Goal: Task Accomplishment & Management: Manage account settings

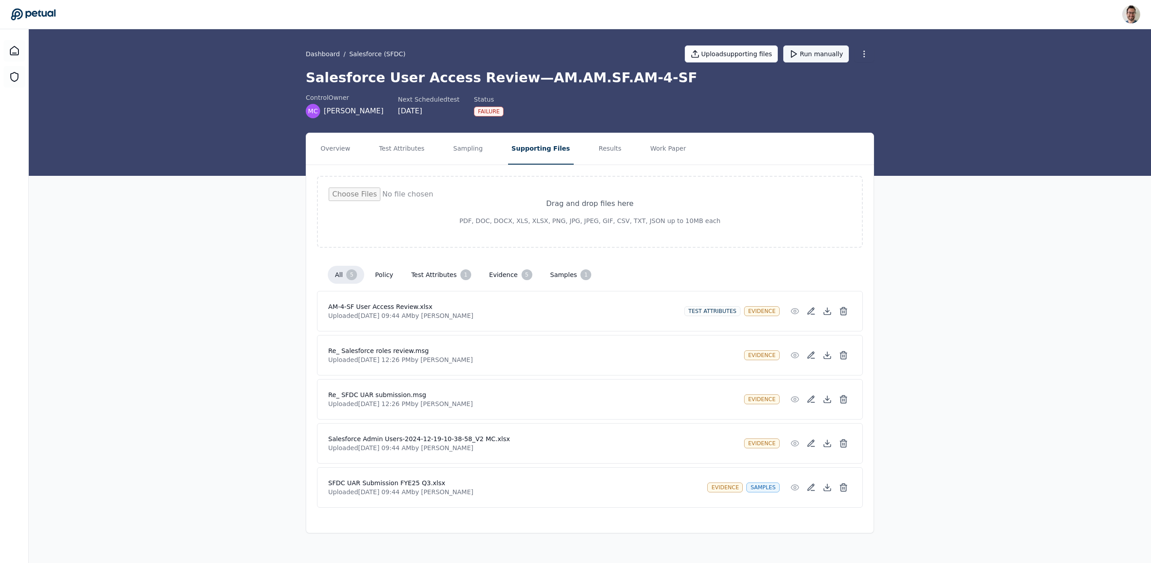
click at [807, 53] on button "Run manually" at bounding box center [816, 53] width 66 height 17
click at [740, 207] on input "file" at bounding box center [590, 211] width 522 height 49
click at [646, 146] on button "Work Paper" at bounding box center [667, 148] width 43 height 31
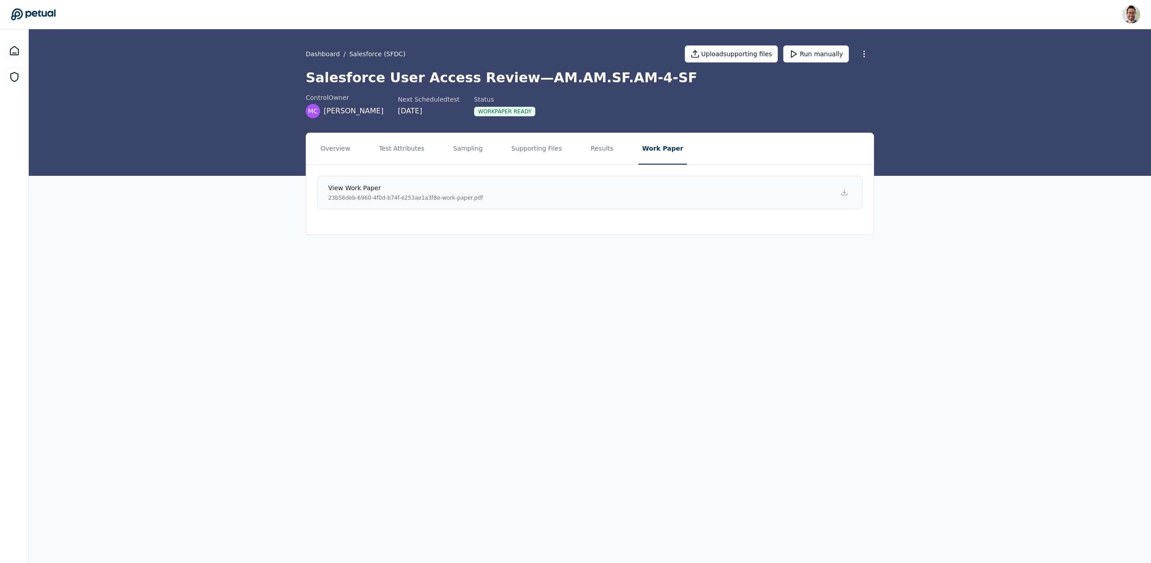
click at [444, 198] on p "23b56deb-6960-4f0d-b74f-e253ae1a3f8e-work-paper.pdf" at bounding box center [405, 197] width 155 height 7
click at [333, 156] on button "Overview" at bounding box center [335, 148] width 37 height 31
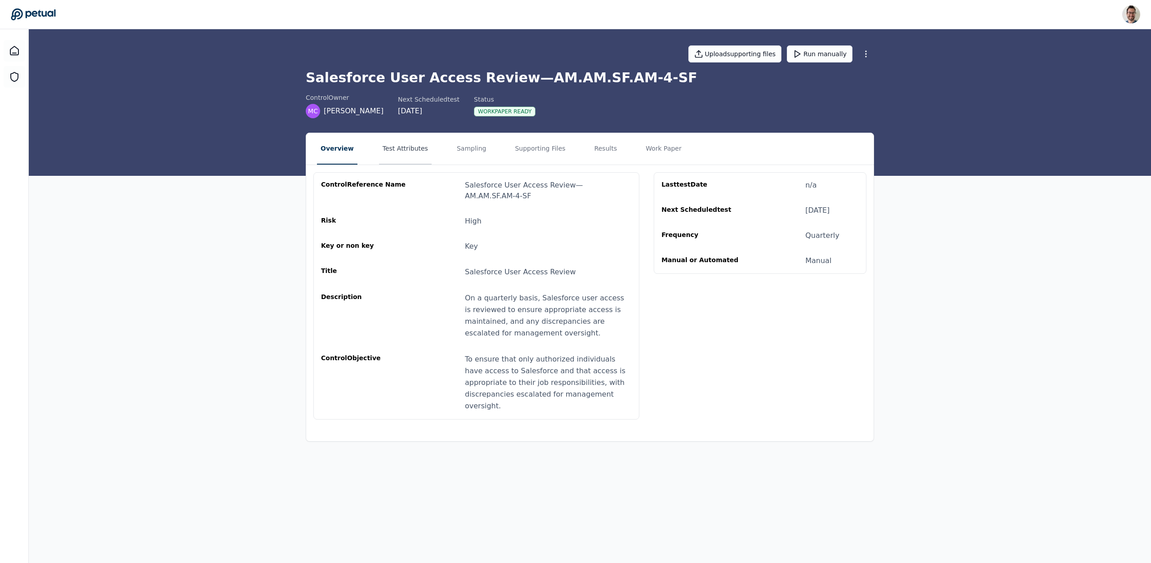
click at [407, 139] on button "Test Attributes" at bounding box center [405, 148] width 53 height 31
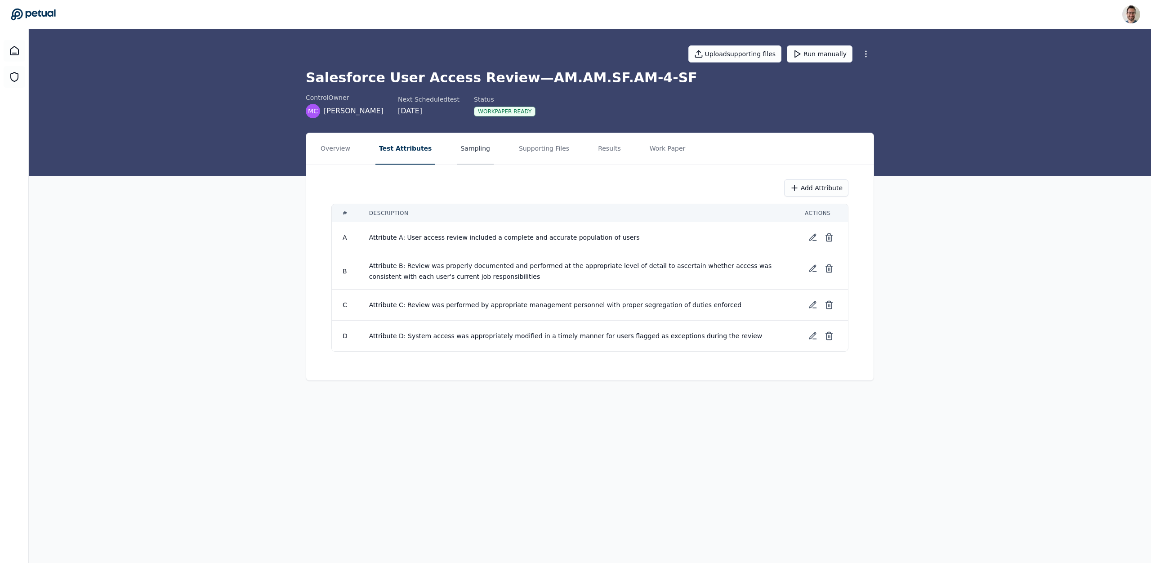
click at [480, 156] on button "Sampling" at bounding box center [475, 148] width 37 height 31
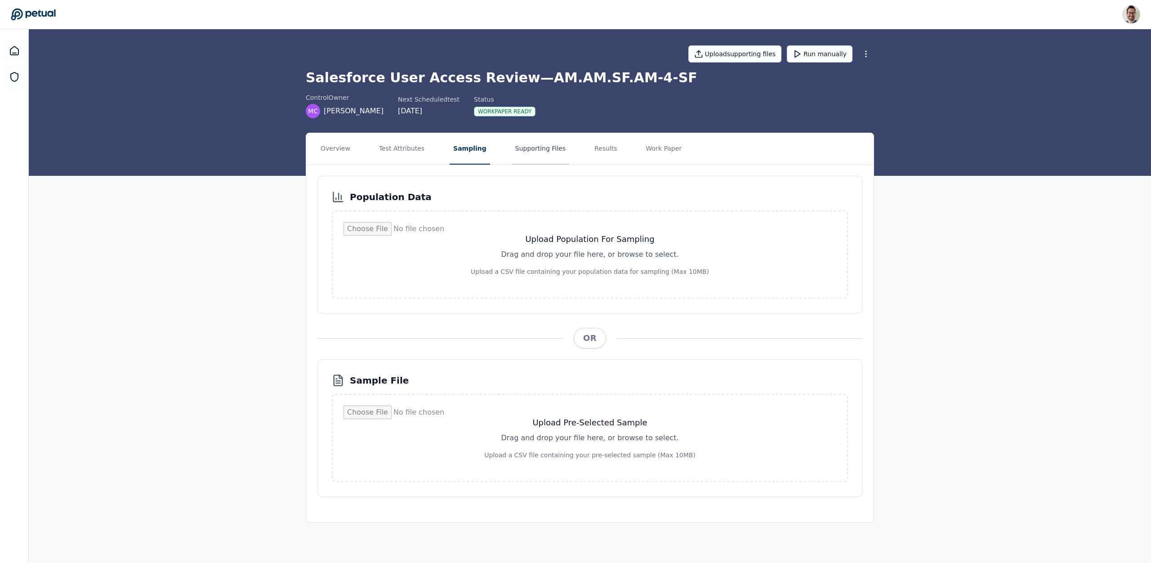
click at [548, 150] on button "Supporting Files" at bounding box center [541, 148] width 58 height 31
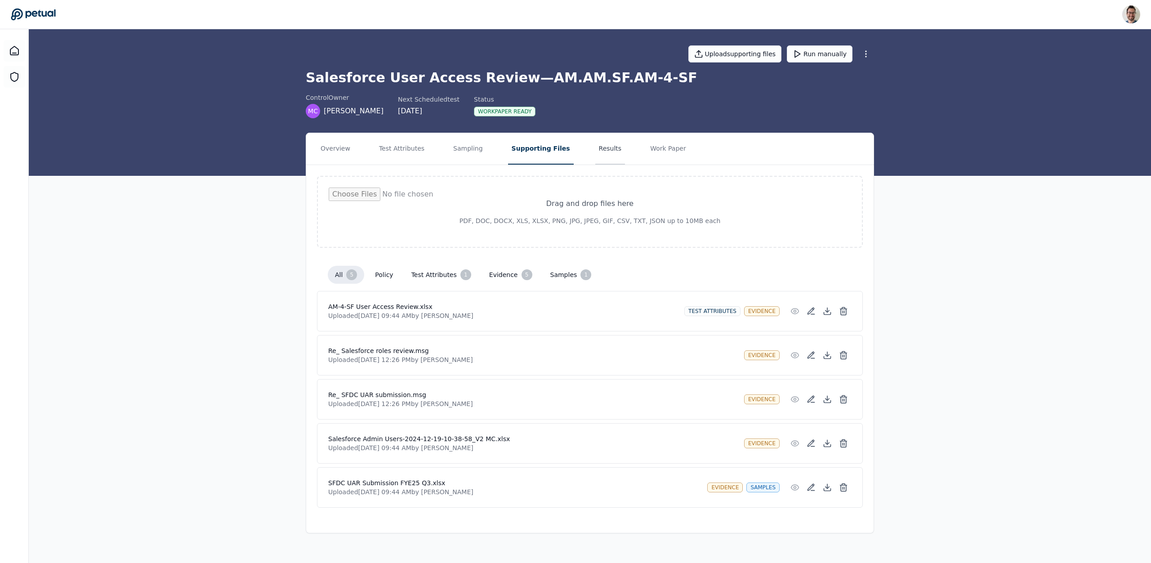
click at [595, 145] on button "Results" at bounding box center [610, 148] width 30 height 31
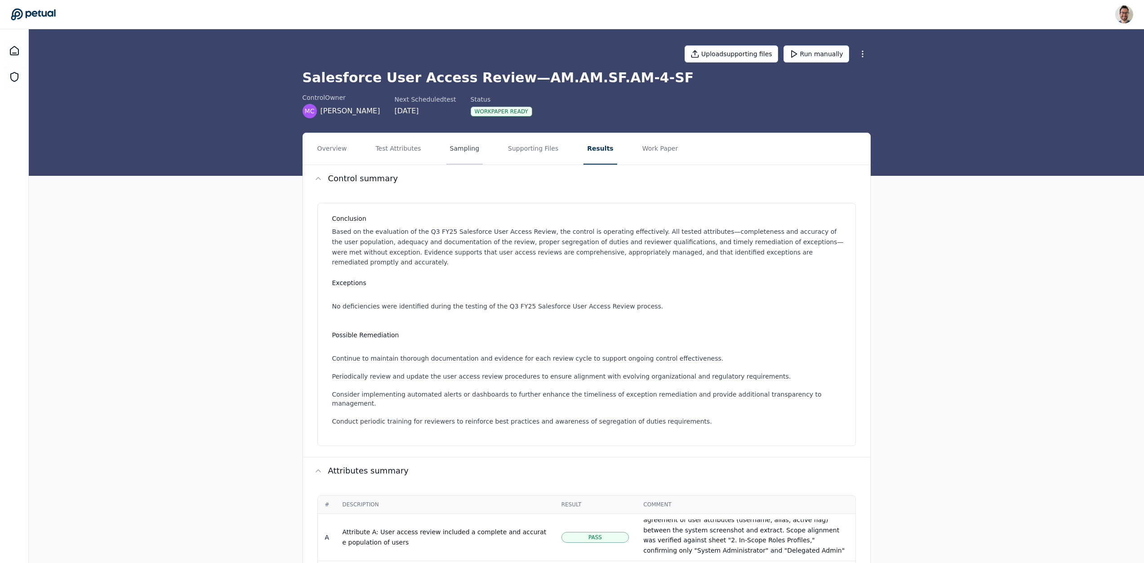
click at [476, 149] on button "Sampling" at bounding box center [464, 148] width 37 height 31
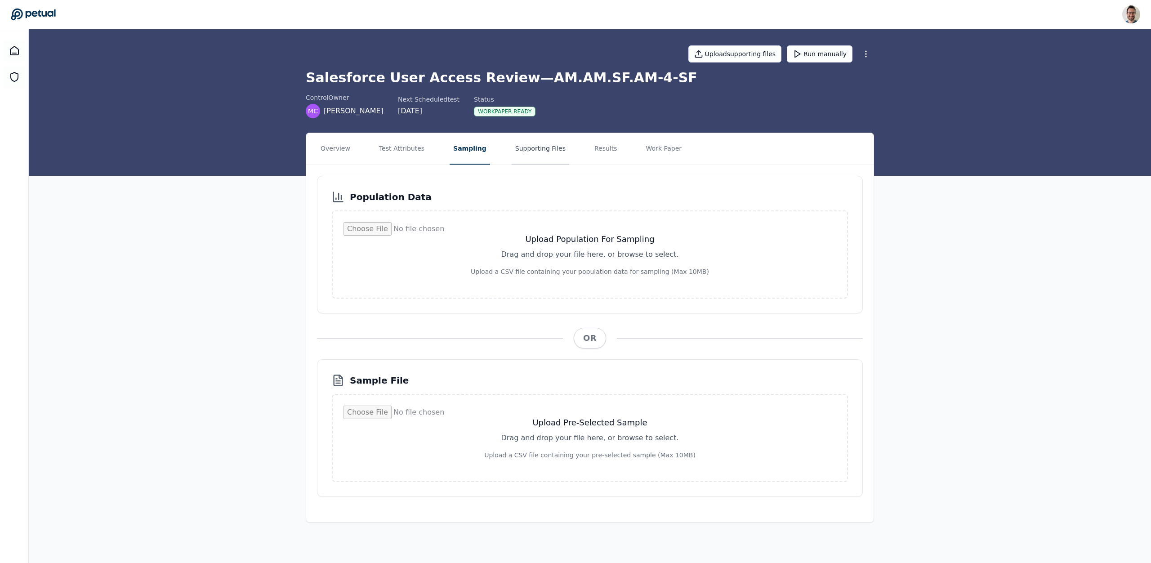
click at [556, 158] on button "Supporting Files" at bounding box center [541, 148] width 58 height 31
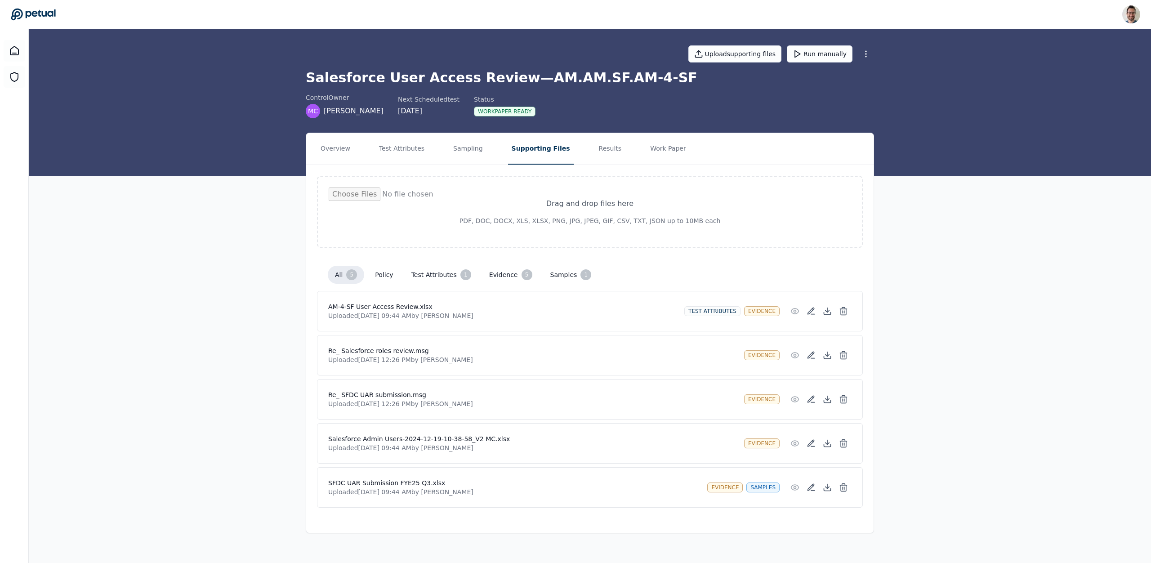
click at [506, 310] on h4 "AM-4-SF User Access Review.xlsx" at bounding box center [502, 306] width 349 height 9
click at [827, 310] on icon at bounding box center [827, 311] width 9 height 9
click at [542, 487] on h4 "SFDC UAR Submission FYE25 Q3.xlsx" at bounding box center [514, 482] width 372 height 9
click at [370, 448] on p "Uploaded [DATE] 09:44 AM by [PERSON_NAME]" at bounding box center [532, 447] width 409 height 9
click at [829, 449] on button at bounding box center [827, 443] width 16 height 16
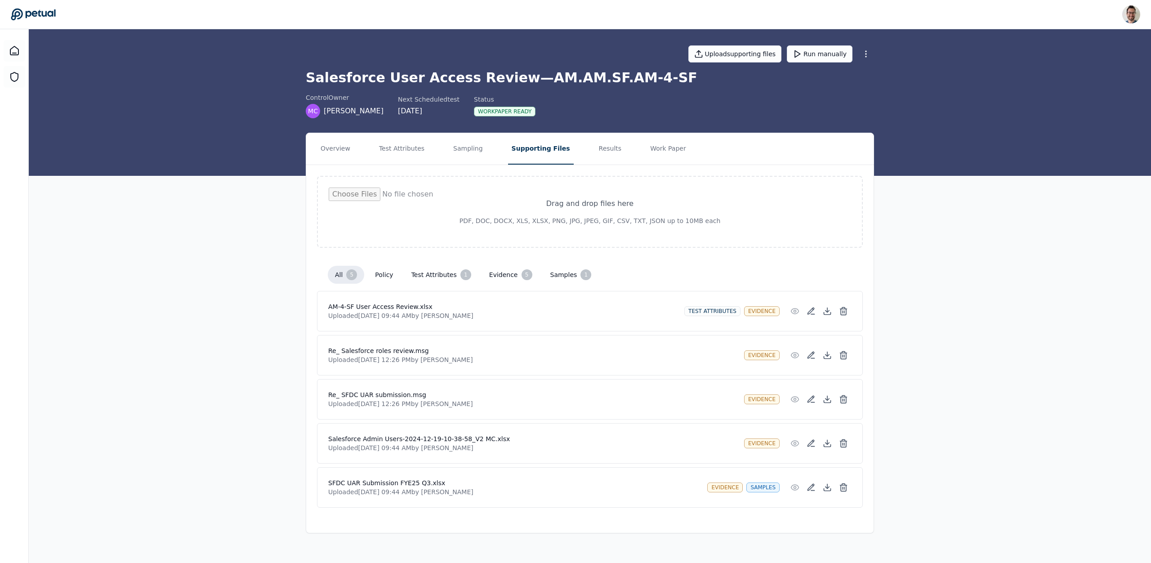
drag, startPoint x: 585, startPoint y: 484, endPoint x: 740, endPoint y: 473, distance: 155.0
click at [585, 485] on h4 "SFDC UAR Submission FYE25 Q3.xlsx" at bounding box center [514, 482] width 372 height 9
click at [830, 487] on icon at bounding box center [827, 487] width 9 height 9
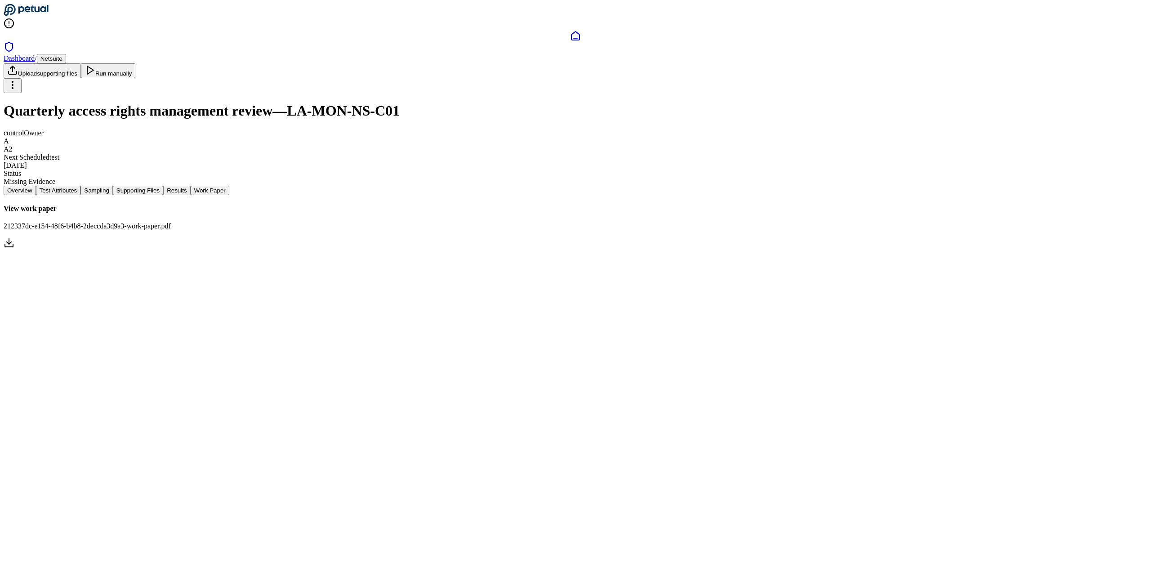
click at [23, 10] on icon at bounding box center [26, 10] width 45 height 13
